Goal: Navigation & Orientation: Find specific page/section

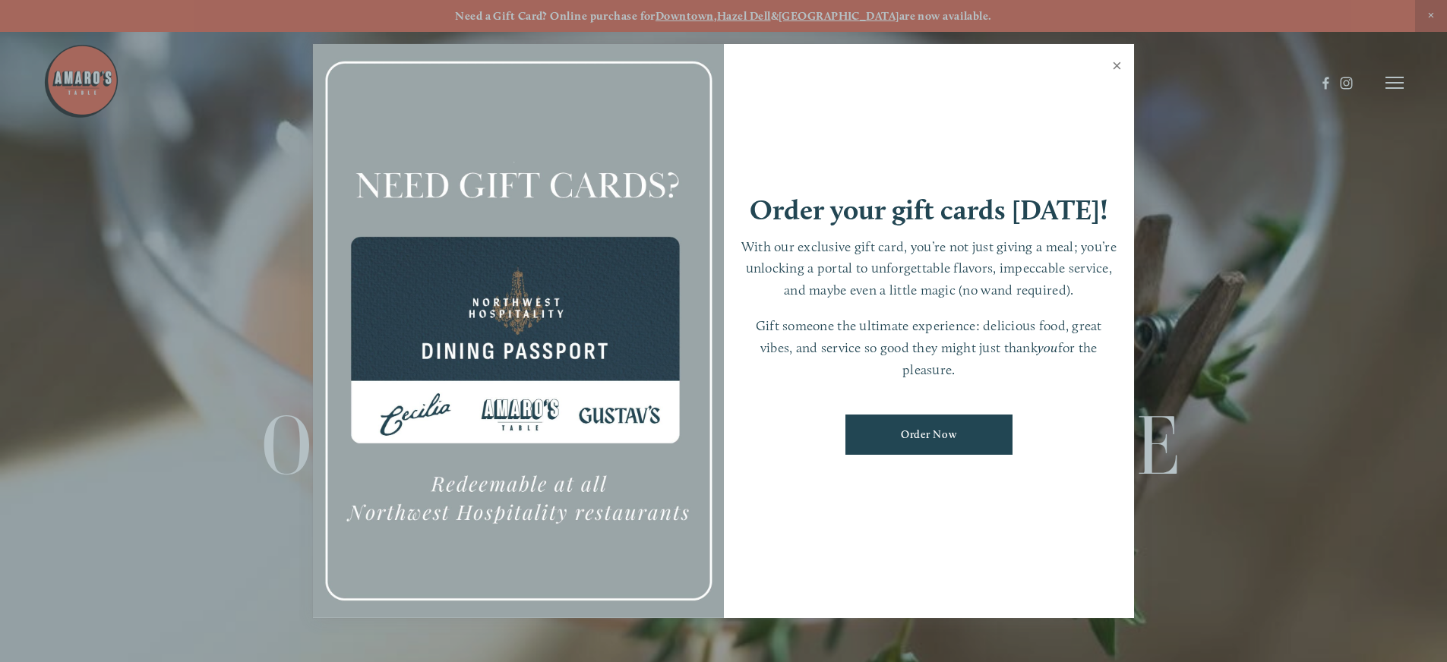
click at [1116, 69] on link "Close" at bounding box center [1117, 67] width 30 height 43
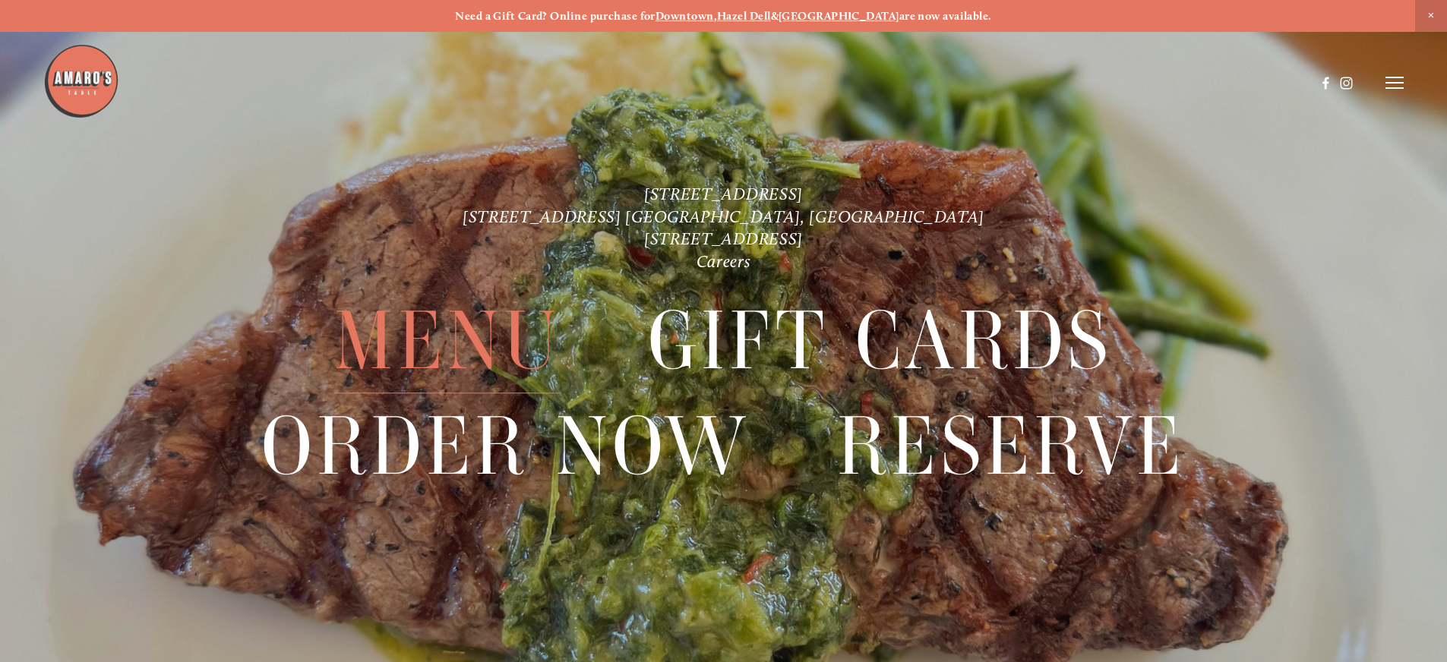
click at [396, 351] on span "Menu" at bounding box center [447, 341] width 226 height 105
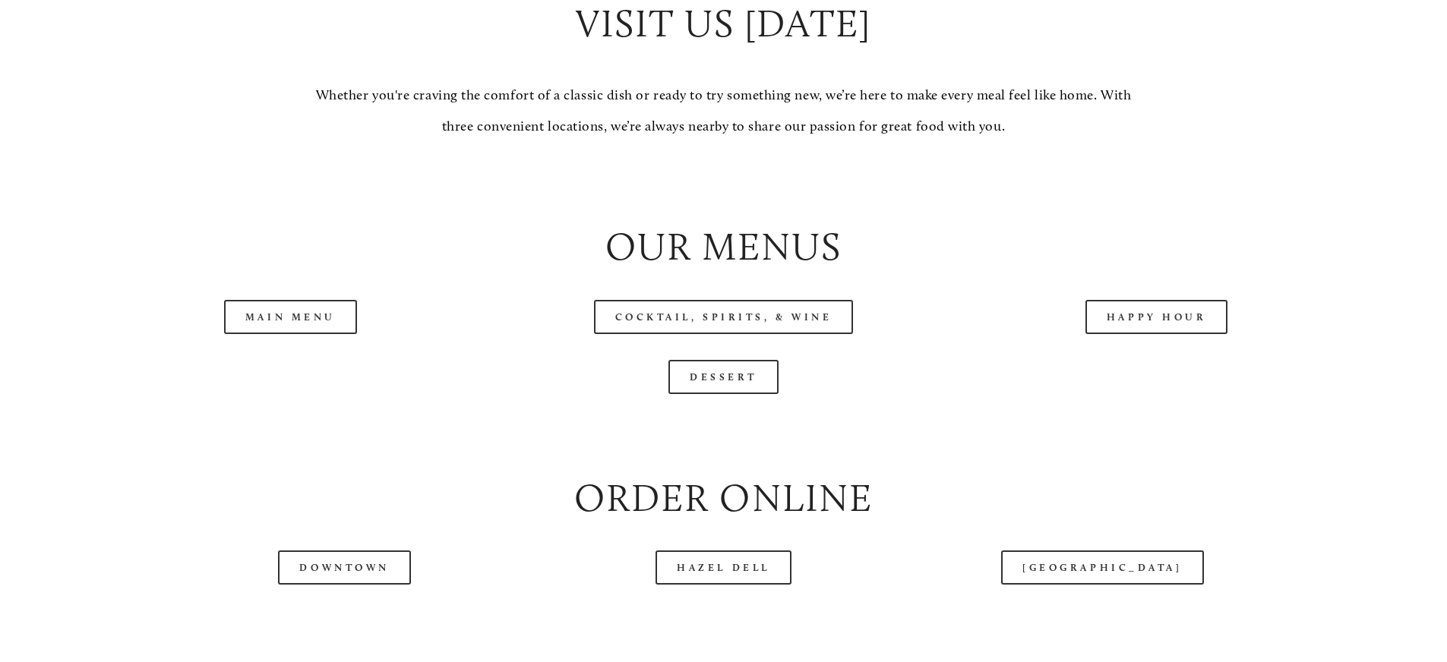
scroll to position [1666, 0]
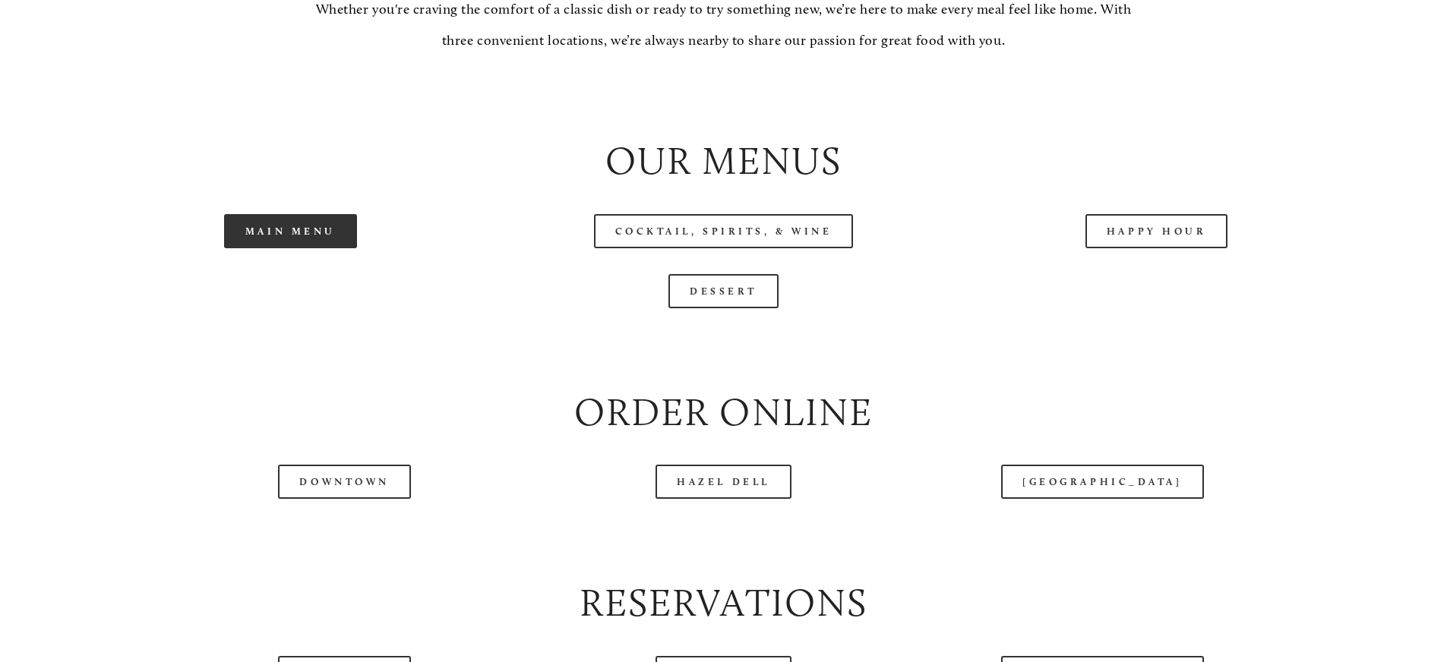
click at [325, 248] on link "Main Menu" at bounding box center [290, 231] width 133 height 34
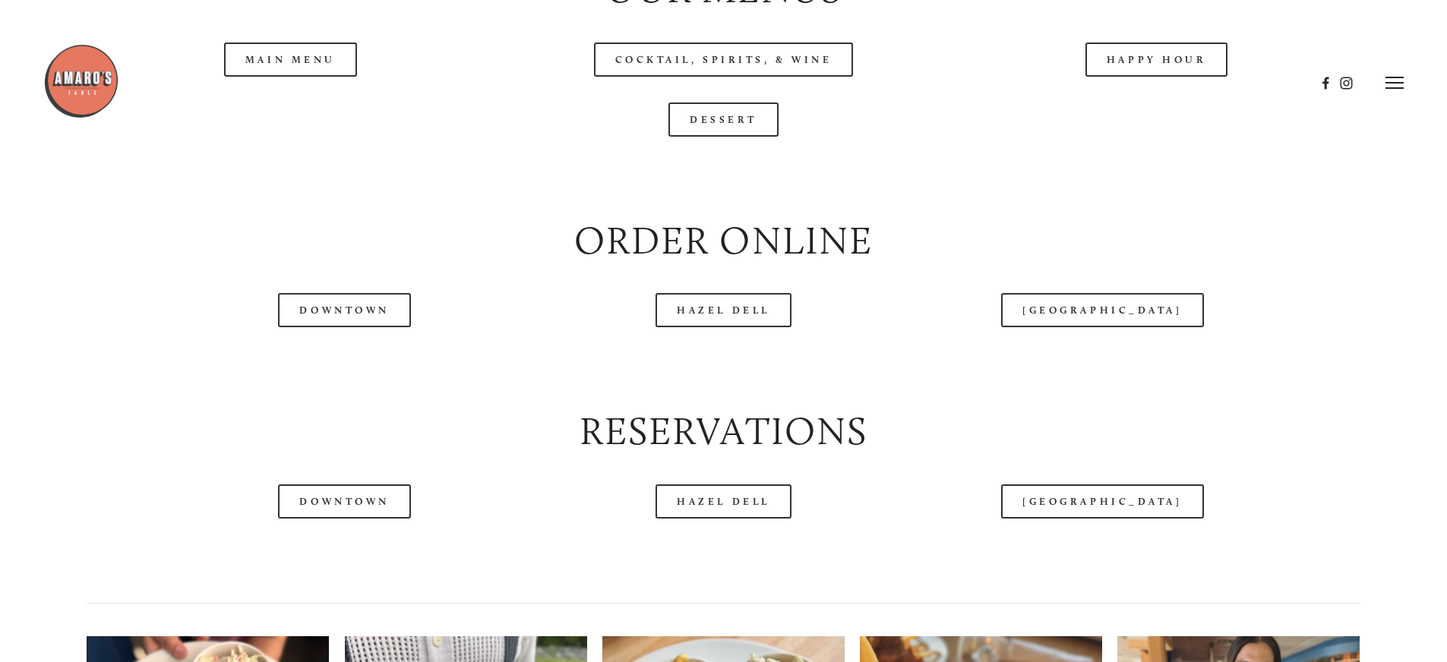
scroll to position [1837, 0]
click at [1114, 111] on div at bounding box center [679, 82] width 1272 height 79
click at [1138, 104] on div at bounding box center [679, 82] width 1272 height 79
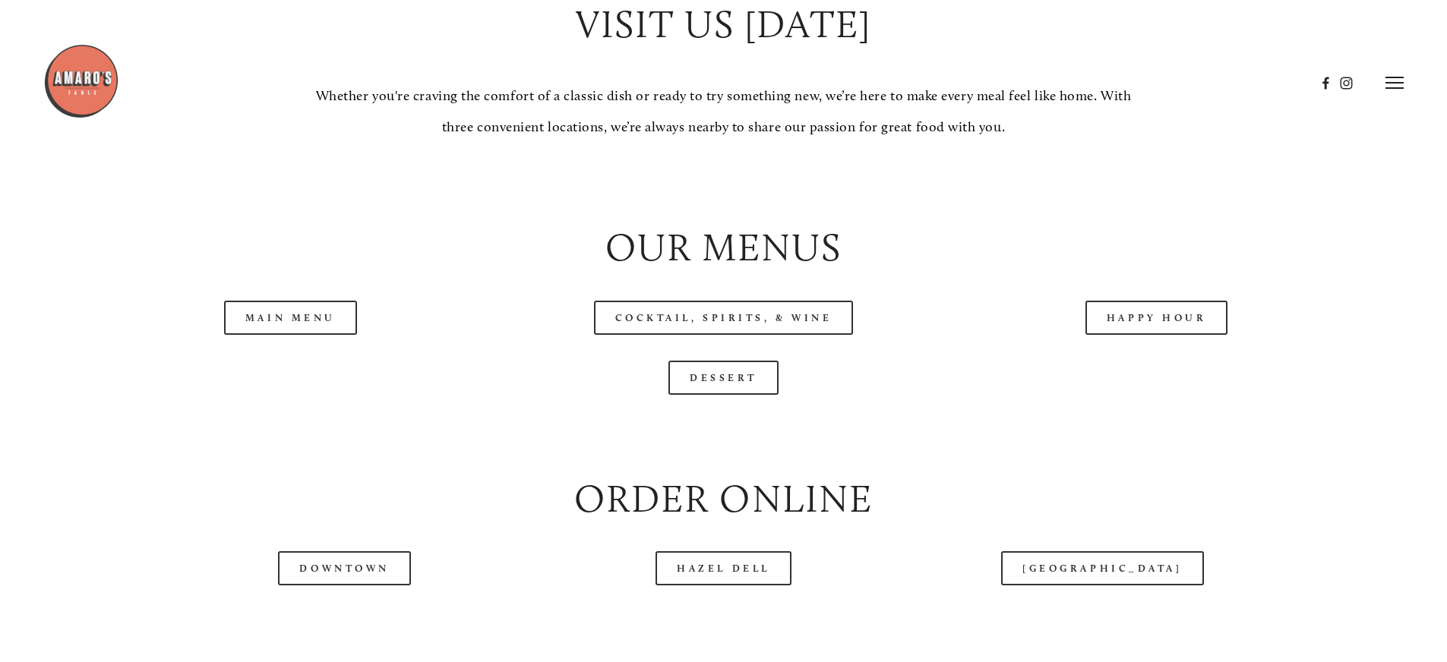
scroll to position [1515, 0]
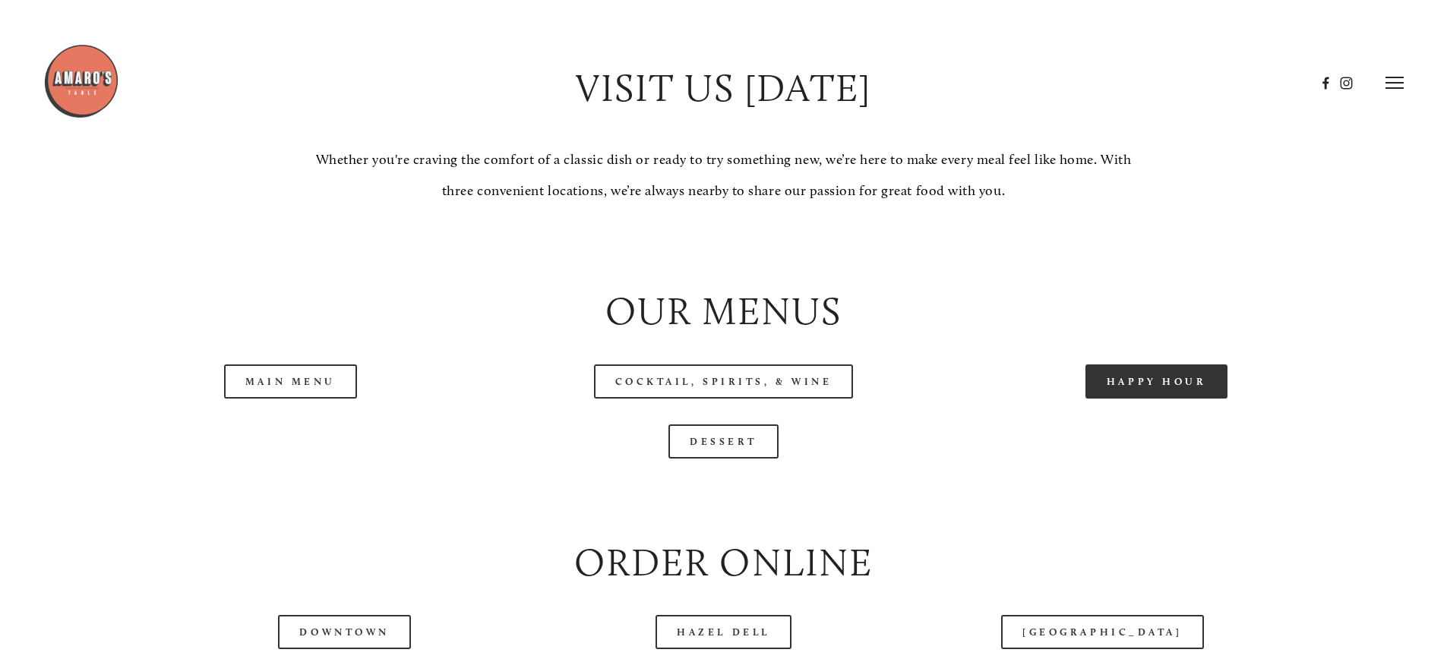
click at [1133, 399] on link "Happy Hour" at bounding box center [1157, 382] width 143 height 34
